Goal: Information Seeking & Learning: Learn about a topic

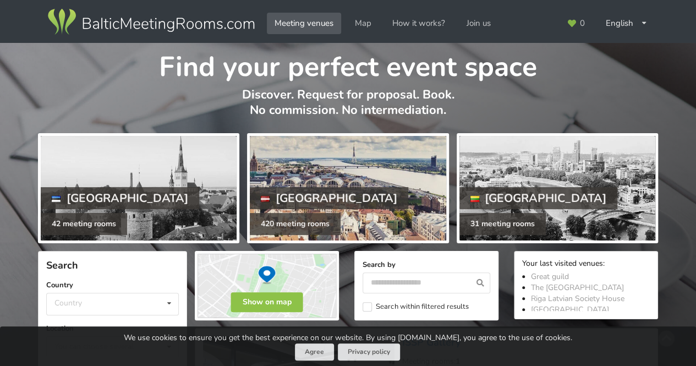
click at [306, 226] on div "420 meeting rooms" at bounding box center [295, 224] width 91 height 22
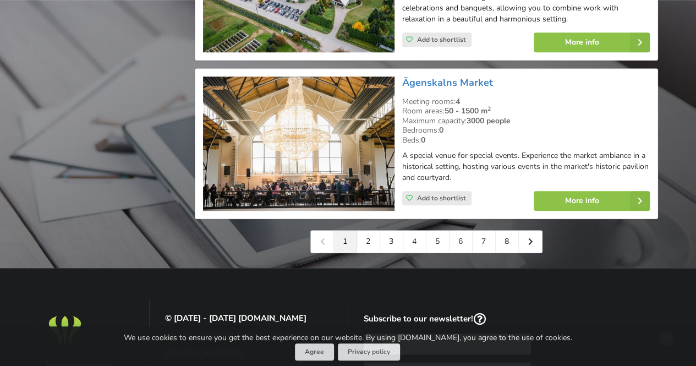
scroll to position [2587, 0]
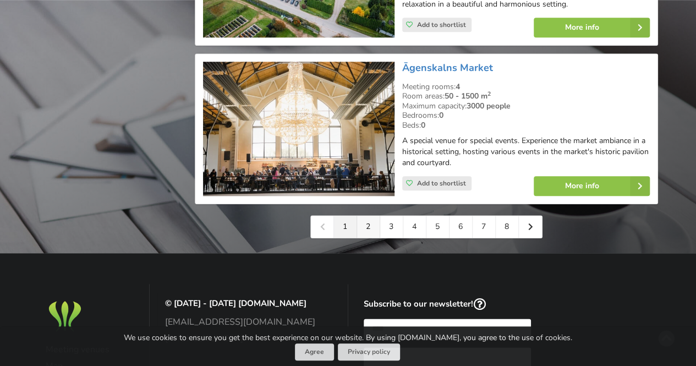
click at [365, 216] on link "2" at bounding box center [368, 227] width 23 height 22
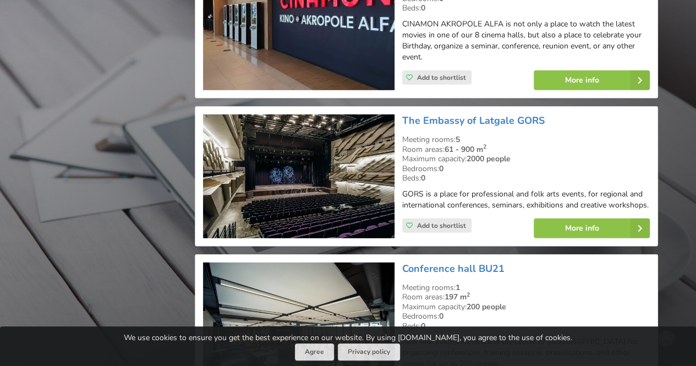
scroll to position [1541, 0]
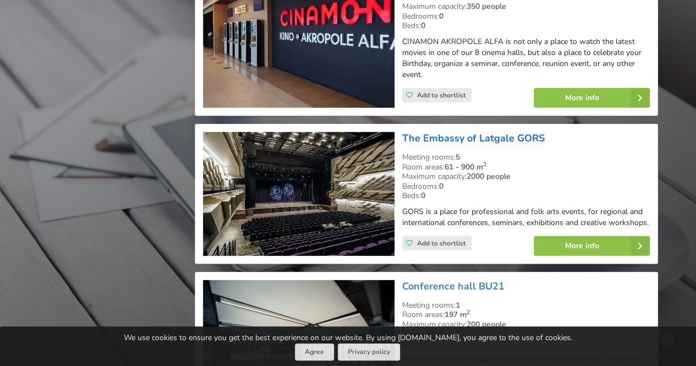
drag, startPoint x: 548, startPoint y: 112, endPoint x: 405, endPoint y: 111, distance: 143.1
click at [405, 132] on h3 "The Embassy of Latgale GORS" at bounding box center [526, 138] width 248 height 13
copy link "The Embassy of Latgale GORS"
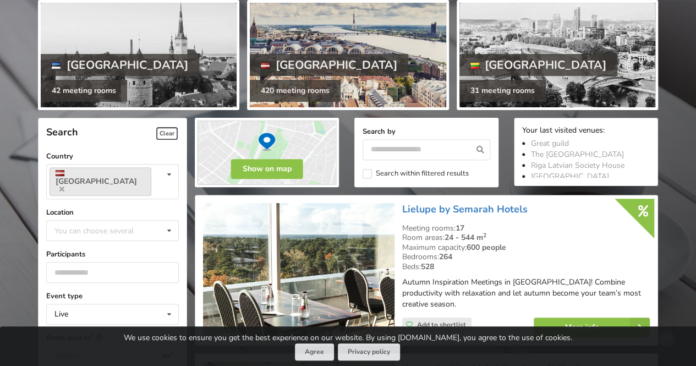
scroll to position [55, 0]
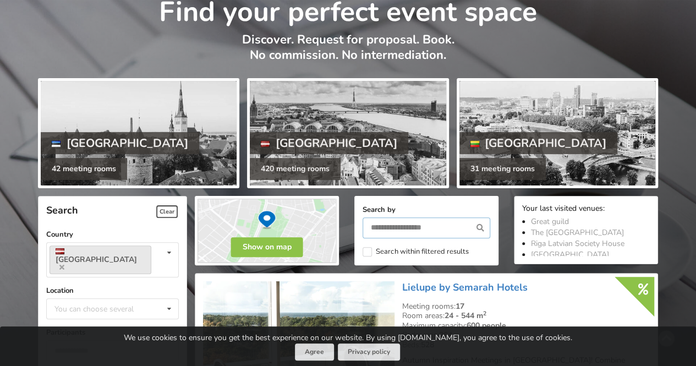
click at [413, 231] on input "text" at bounding box center [427, 227] width 128 height 21
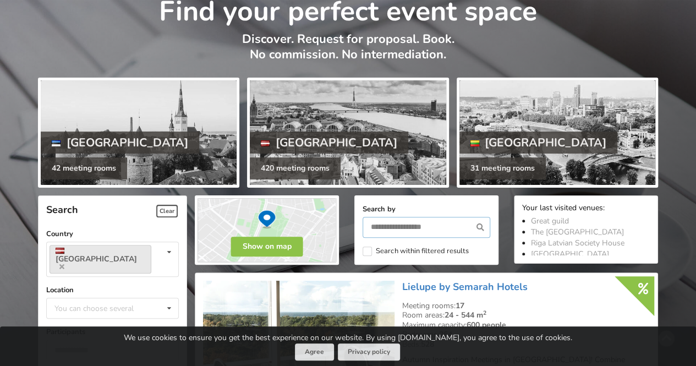
scroll to position [165, 0]
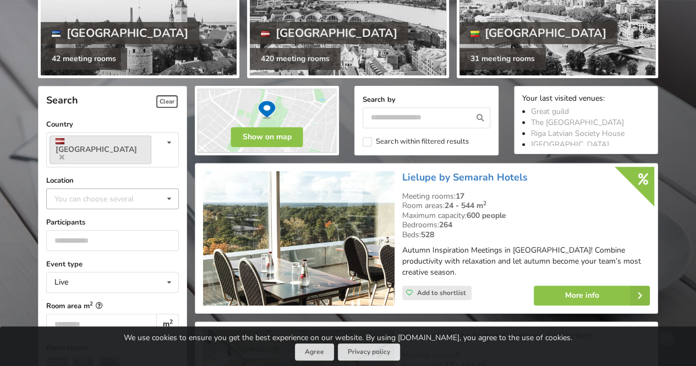
click at [114, 192] on div "You can choose several" at bounding box center [105, 198] width 107 height 13
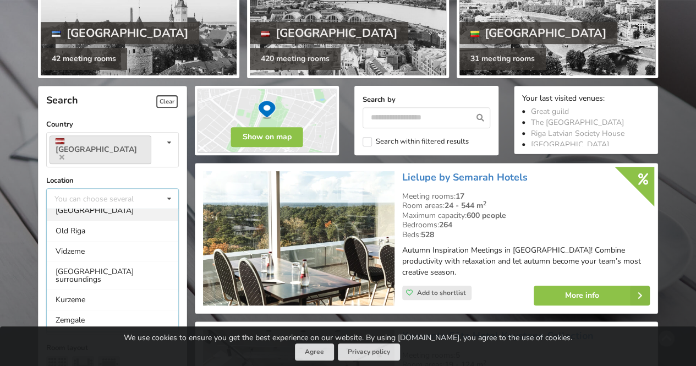
click at [81, 202] on div "[GEOGRAPHIC_DATA]" at bounding box center [113, 210] width 132 height 20
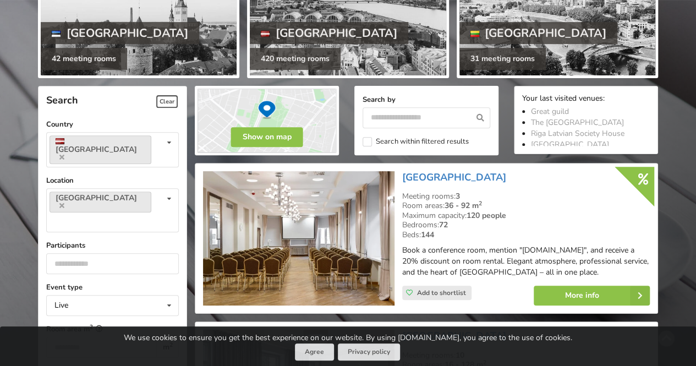
scroll to position [247, 0]
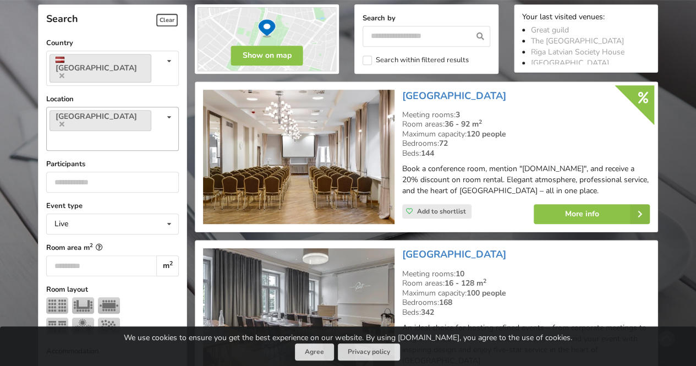
click at [163, 107] on icon at bounding box center [169, 117] width 16 height 20
click at [135, 151] on div "Old Riga" at bounding box center [113, 161] width 132 height 20
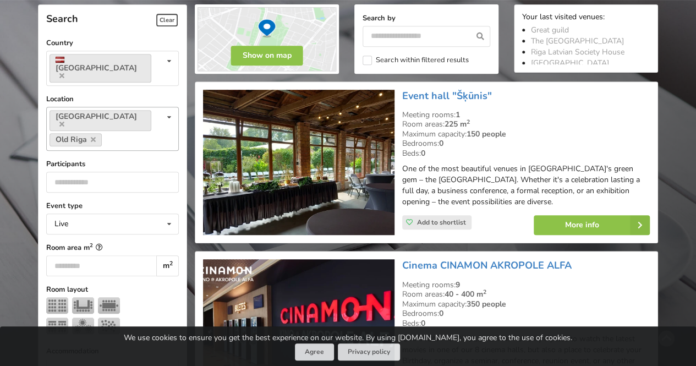
click at [169, 107] on icon at bounding box center [169, 117] width 16 height 20
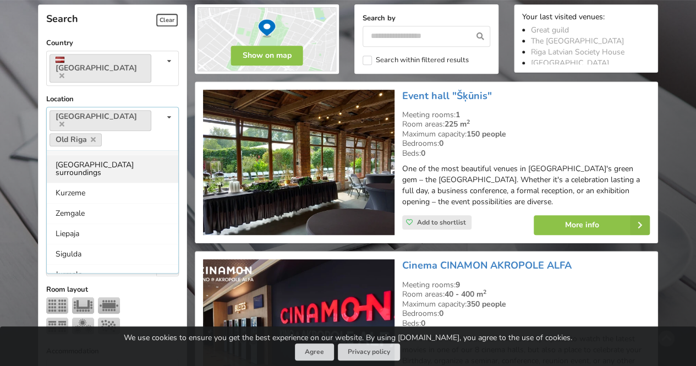
scroll to position [101, 0]
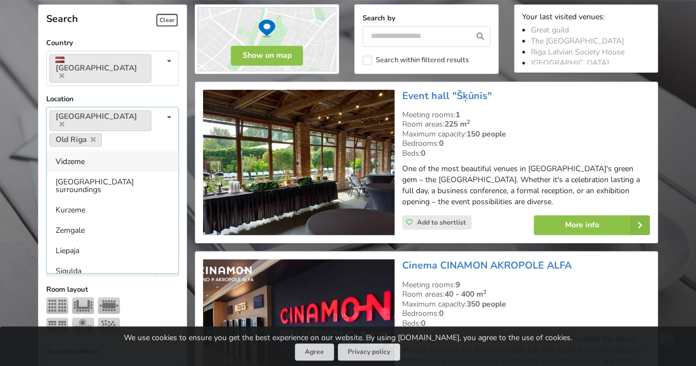
click at [167, 107] on icon at bounding box center [169, 117] width 16 height 20
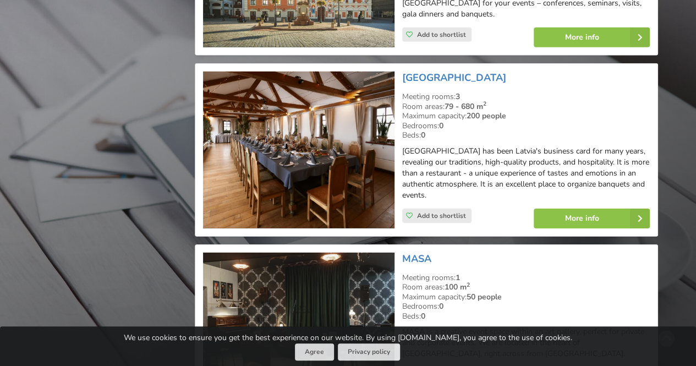
scroll to position [1622, 0]
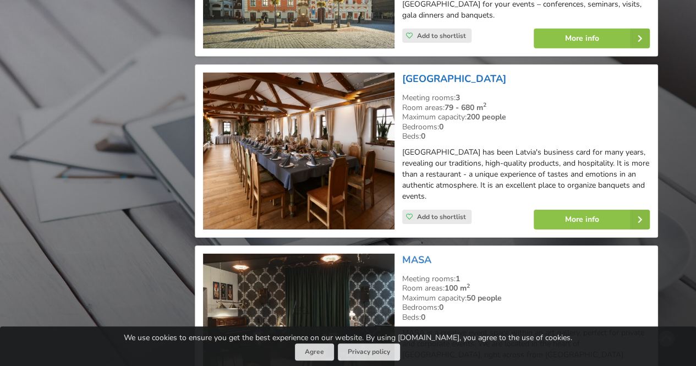
drag, startPoint x: 506, startPoint y: 48, endPoint x: 403, endPoint y: 50, distance: 102.4
click at [403, 73] on h3 "LIDO Leisure Center" at bounding box center [526, 79] width 248 height 13
copy link "LIDO Leisure Center"
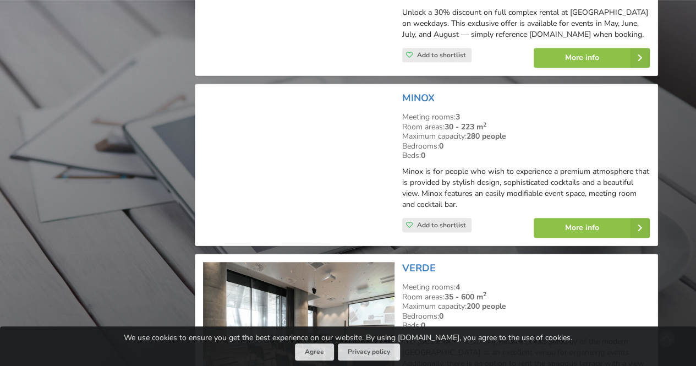
scroll to position [2613, 0]
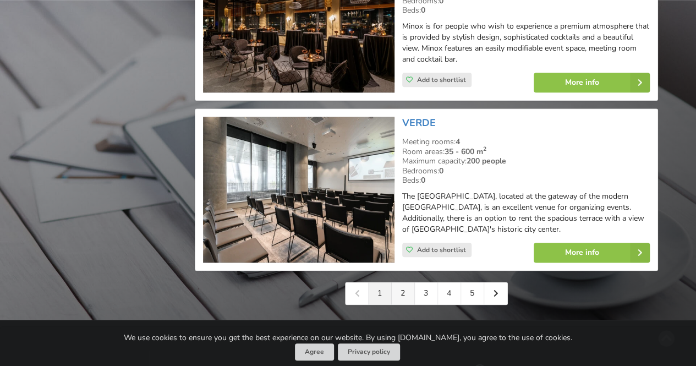
click at [401, 282] on link "2" at bounding box center [403, 293] width 23 height 22
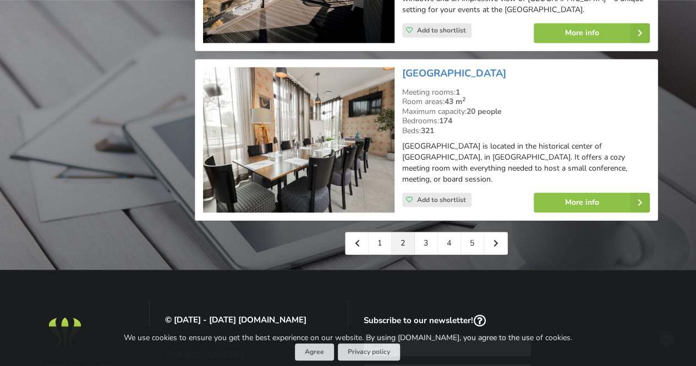
scroll to position [2532, 0]
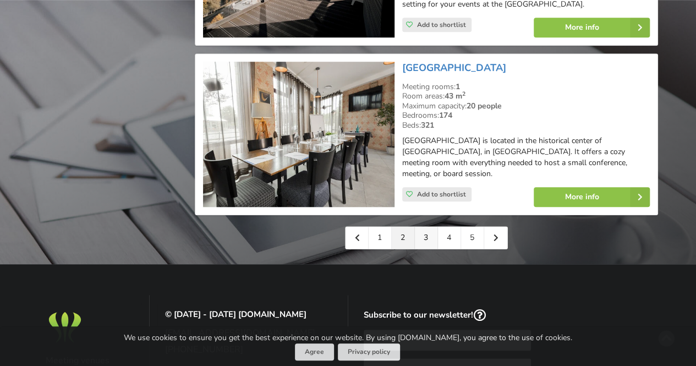
click at [430, 227] on link "3" at bounding box center [426, 238] width 23 height 22
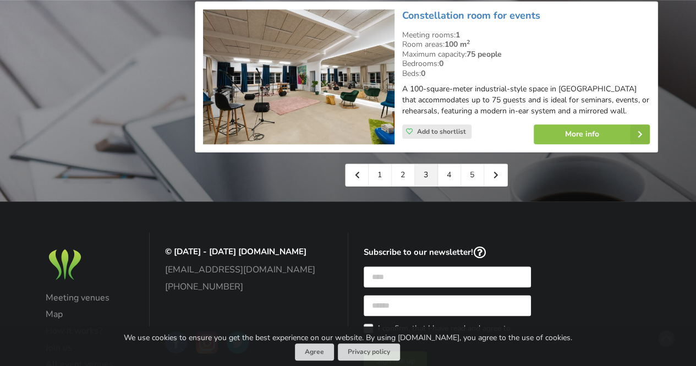
scroll to position [2642, 0]
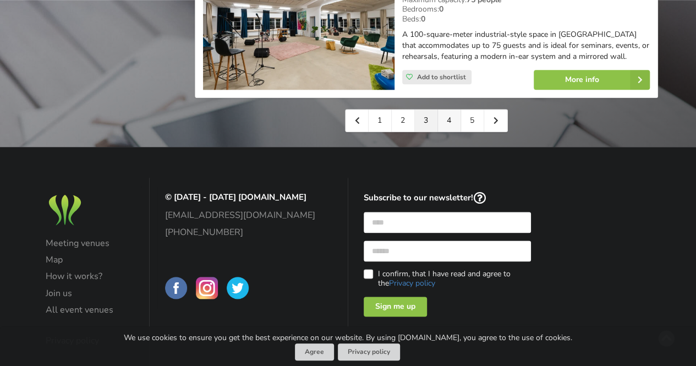
click at [451, 110] on link "4" at bounding box center [449, 121] width 23 height 22
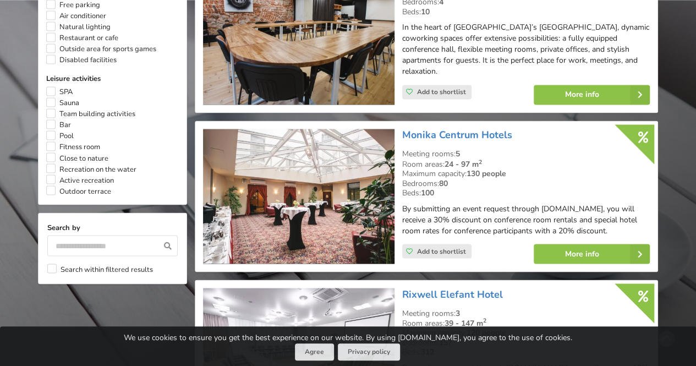
scroll to position [936, 0]
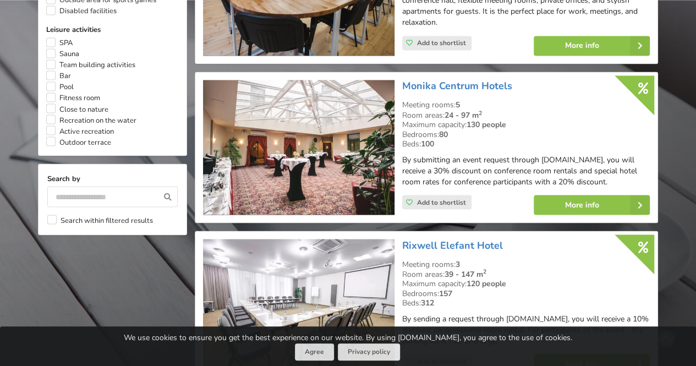
drag, startPoint x: 471, startPoint y: 130, endPoint x: 681, endPoint y: 69, distance: 218.9
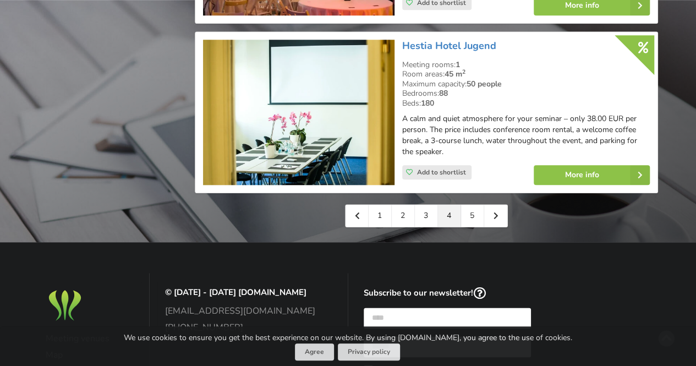
scroll to position [2694, 0]
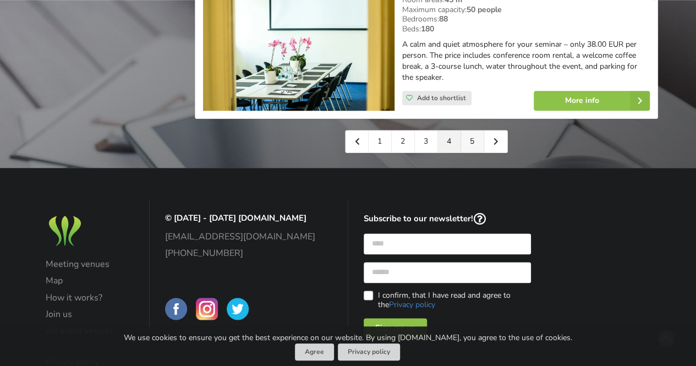
click at [480, 130] on link "5" at bounding box center [472, 141] width 23 height 22
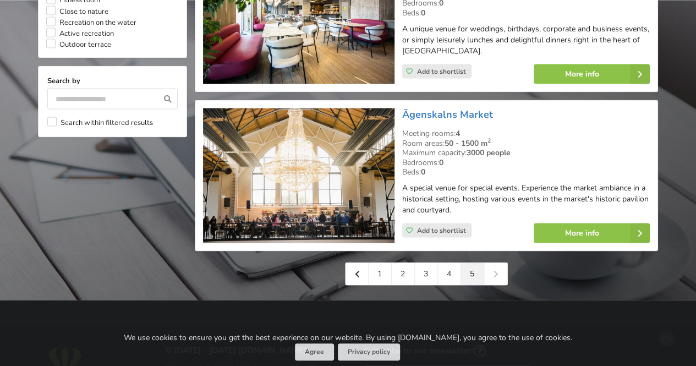
scroll to position [1046, 0]
